Goal: Transaction & Acquisition: Purchase product/service

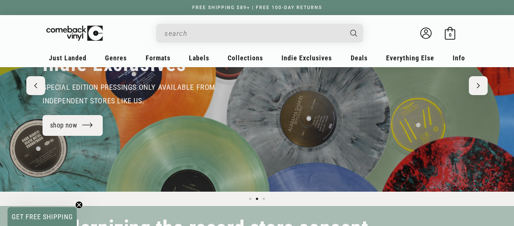
scroll to position [105, 0]
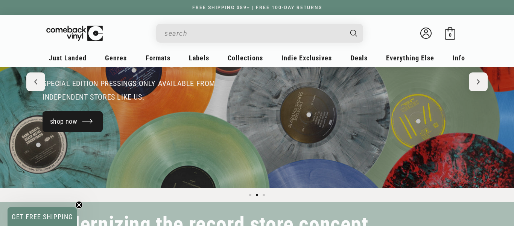
click at [85, 119] on link "shop now" at bounding box center [73, 121] width 60 height 21
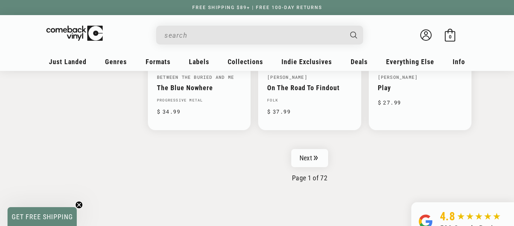
scroll to position [1280, 0]
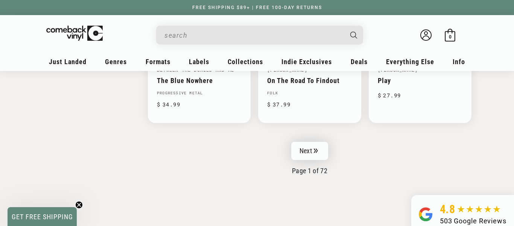
click at [312, 154] on link "Next" at bounding box center [309, 151] width 37 height 18
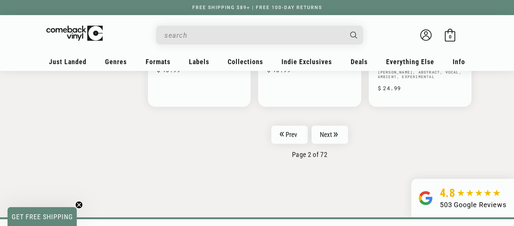
scroll to position [1310, 0]
click at [335, 134] on icon "Pagination" at bounding box center [336, 133] width 4 height 5
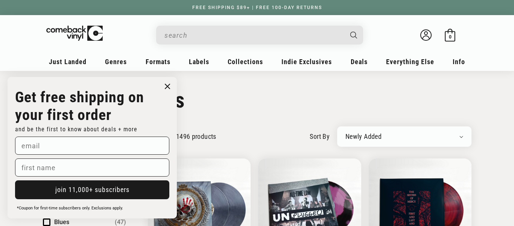
click at [165, 85] on circle "Close dialog" at bounding box center [167, 86] width 11 height 11
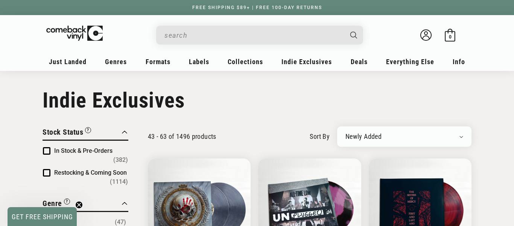
click at [79, 204] on icon "Close teaser" at bounding box center [79, 204] width 3 height 3
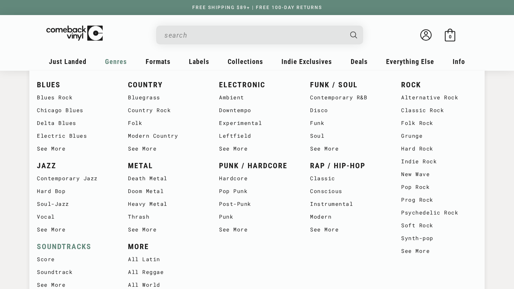
click at [75, 225] on link "SOUNDTRACKS" at bounding box center [75, 247] width 76 height 12
click at [59, 271] on link "Soundtrack" at bounding box center [75, 272] width 76 height 13
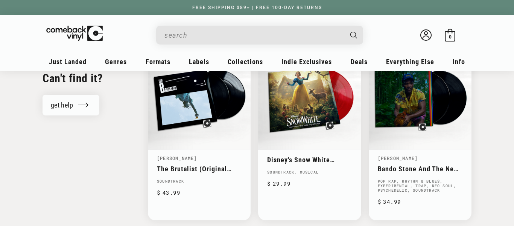
scroll to position [858, 0]
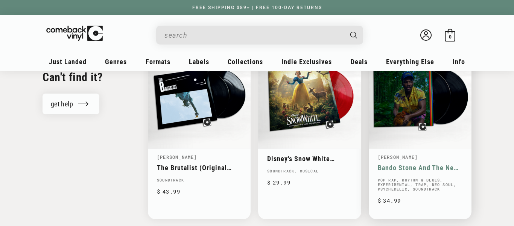
click at [381, 154] on link "[PERSON_NAME]" at bounding box center [398, 157] width 40 height 6
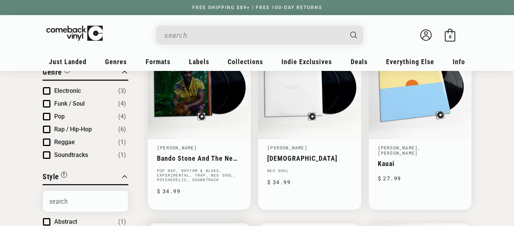
scroll to position [120, 0]
